Goal: Use online tool/utility: Utilize a website feature to perform a specific function

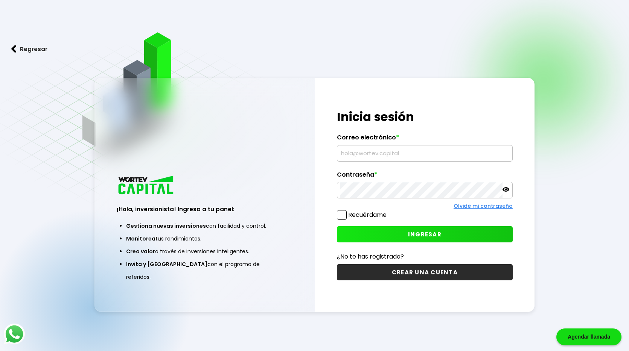
click at [383, 152] on input "text" at bounding box center [424, 154] width 169 height 16
type input "[EMAIL_ADDRESS][DOMAIN_NAME]"
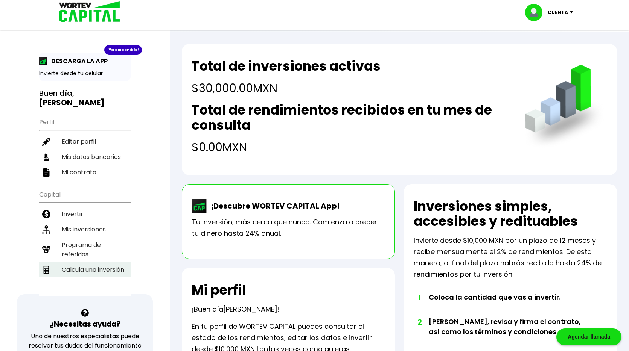
click at [93, 262] on li "Calcula una inversión" at bounding box center [84, 269] width 91 height 15
select select "1"
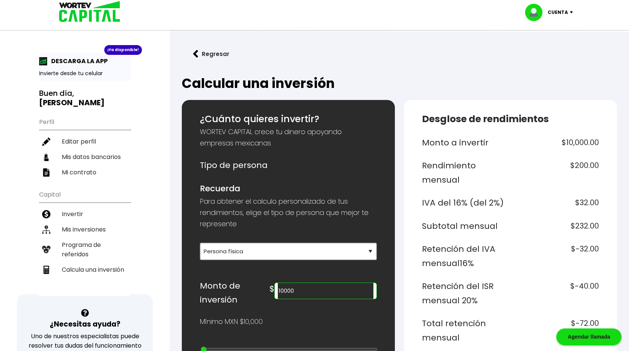
click at [354, 296] on input "10000" at bounding box center [326, 291] width 96 height 16
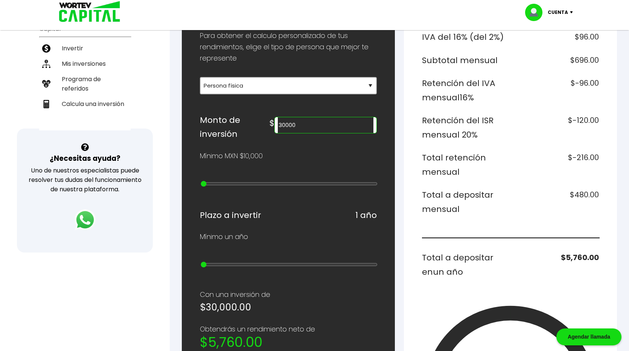
scroll to position [121, 0]
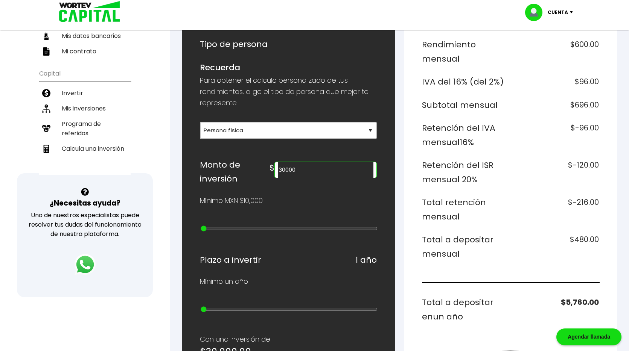
click at [346, 167] on input "30000" at bounding box center [326, 170] width 96 height 16
type input "5"
type input "100000"
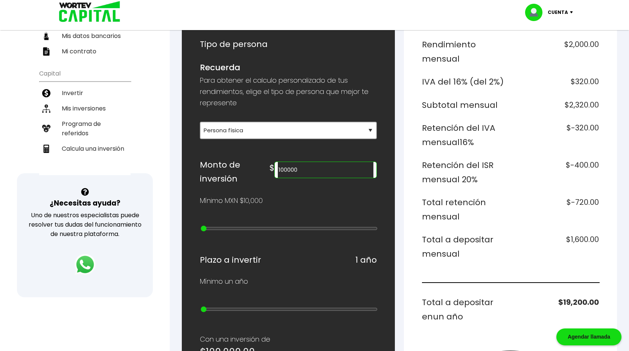
click at [393, 180] on div "¿Cuánto quieres invertir? WORTEV CAPITAL crece tu dinero apoyando empresas mexi…" at bounding box center [288, 306] width 213 height 654
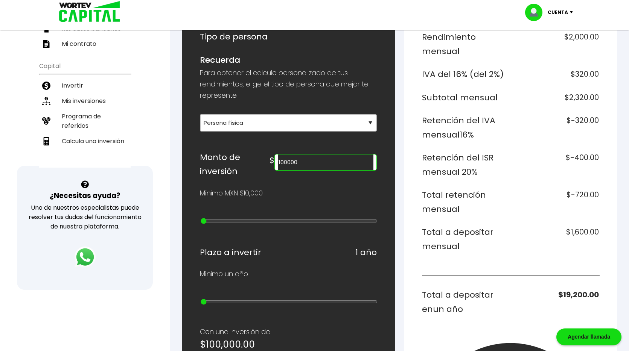
scroll to position [130, 0]
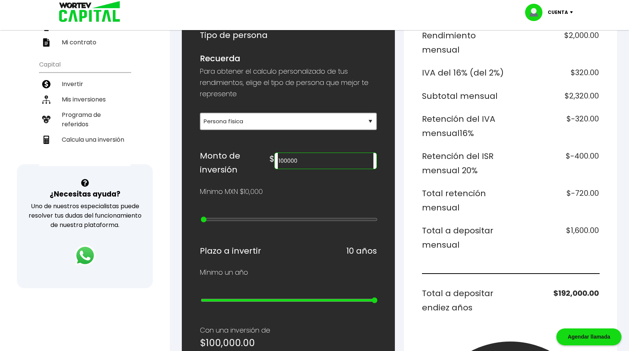
drag, startPoint x: 205, startPoint y: 288, endPoint x: 499, endPoint y: 305, distance: 294.0
type input "10"
click at [377, 304] on input "range" at bounding box center [289, 301] width 177 height 6
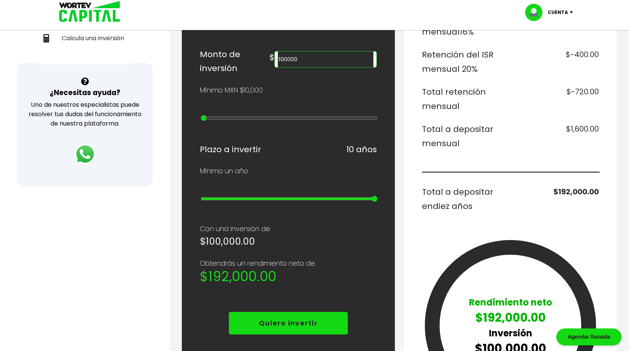
scroll to position [66, 0]
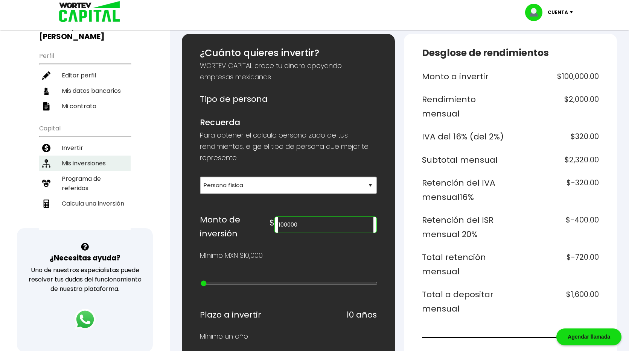
click at [94, 157] on li "Mis inversiones" at bounding box center [84, 163] width 91 height 15
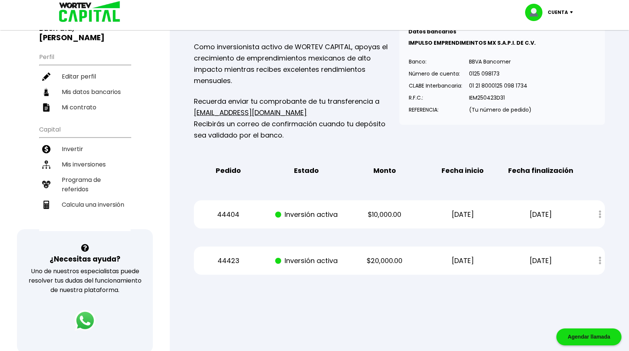
scroll to position [55, 0]
